Goal: Navigation & Orientation: Find specific page/section

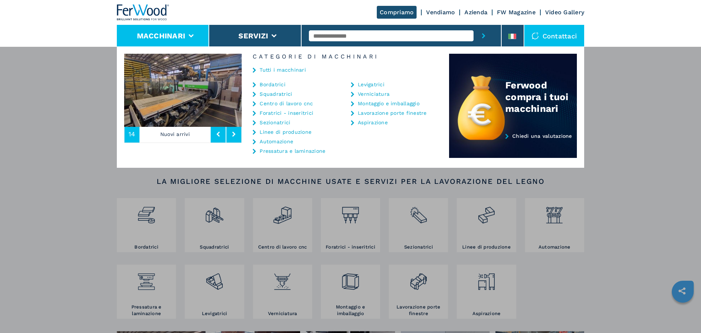
click at [287, 69] on link "Tutti i macchinari" at bounding box center [283, 69] width 46 height 5
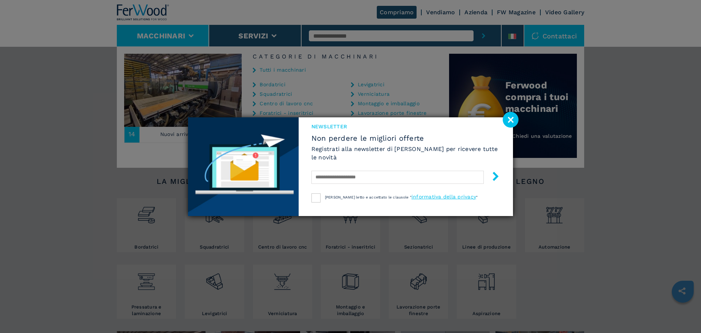
click at [505, 120] on image at bounding box center [511, 120] width 16 height 16
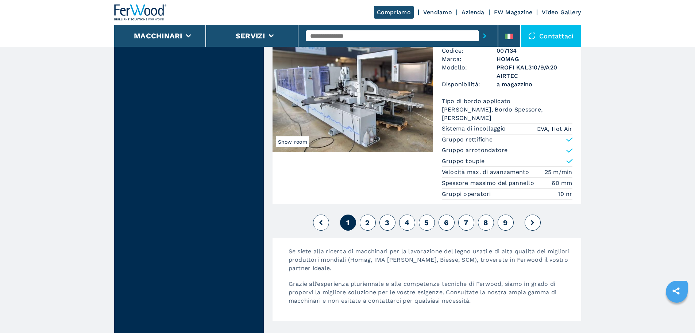
scroll to position [1789, 0]
click at [369, 221] on div "1 2 3 4 5 6 7 8 9" at bounding box center [427, 222] width 309 height 20
click at [369, 226] on span "2" at bounding box center [367, 221] width 4 height 9
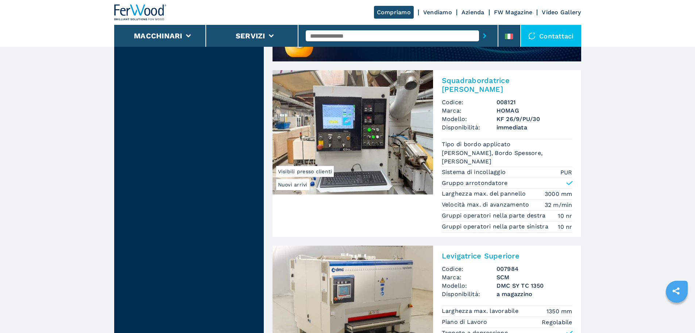
scroll to position [803, 0]
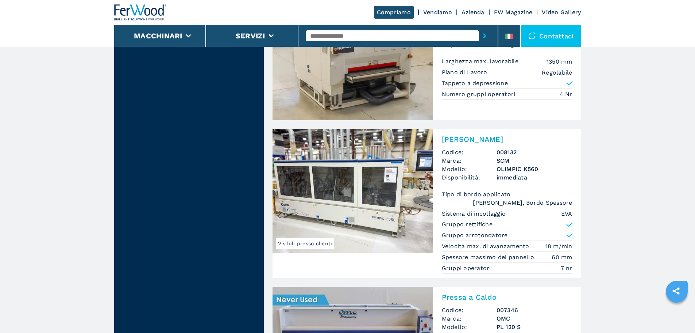
scroll to position [876, 0]
